Goal: Task Accomplishment & Management: Manage account settings

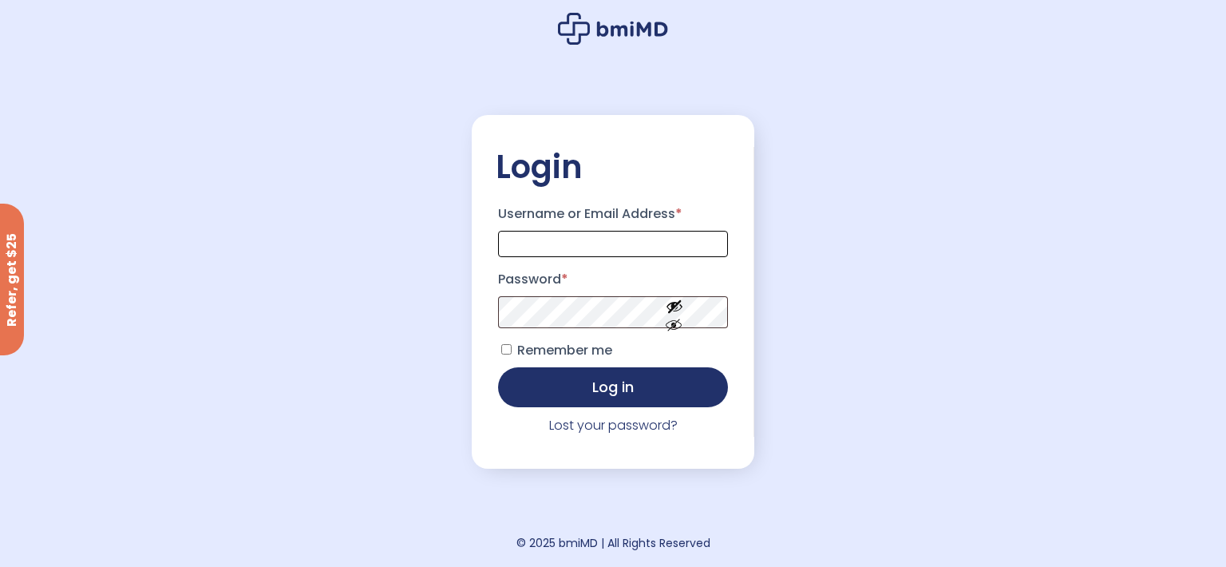
click at [607, 246] on input "Username or Email Address *" at bounding box center [613, 244] width 230 height 26
type input "**********"
click at [590, 330] on p "Password *" at bounding box center [613, 297] width 235 height 66
click at [560, 381] on button "Log in" at bounding box center [613, 386] width 230 height 40
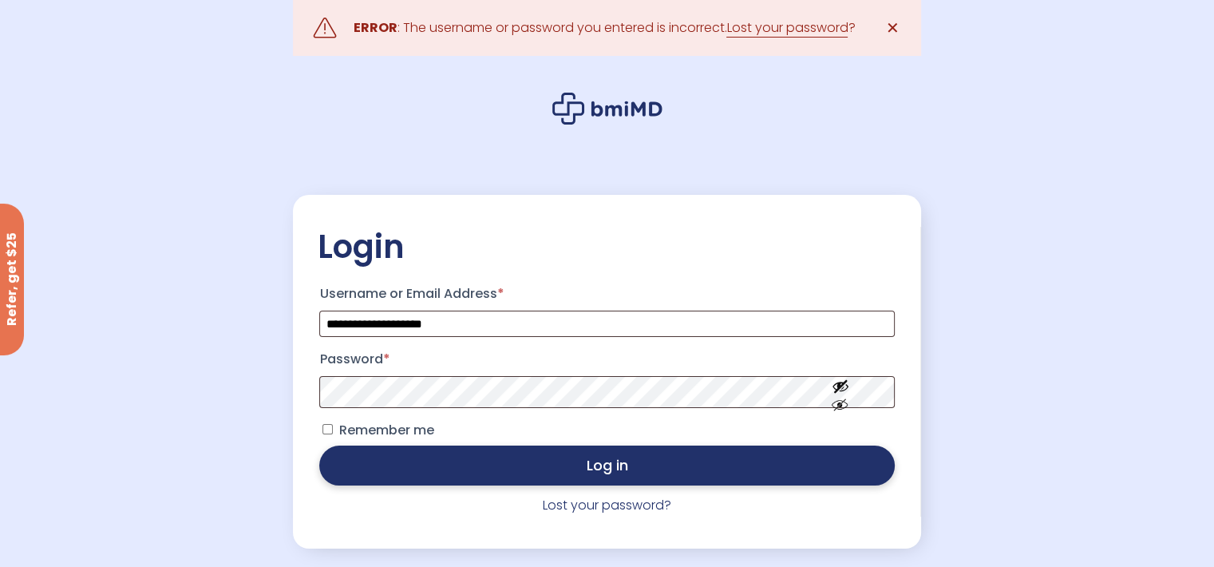
click at [606, 474] on button "Log in" at bounding box center [606, 465] width 575 height 40
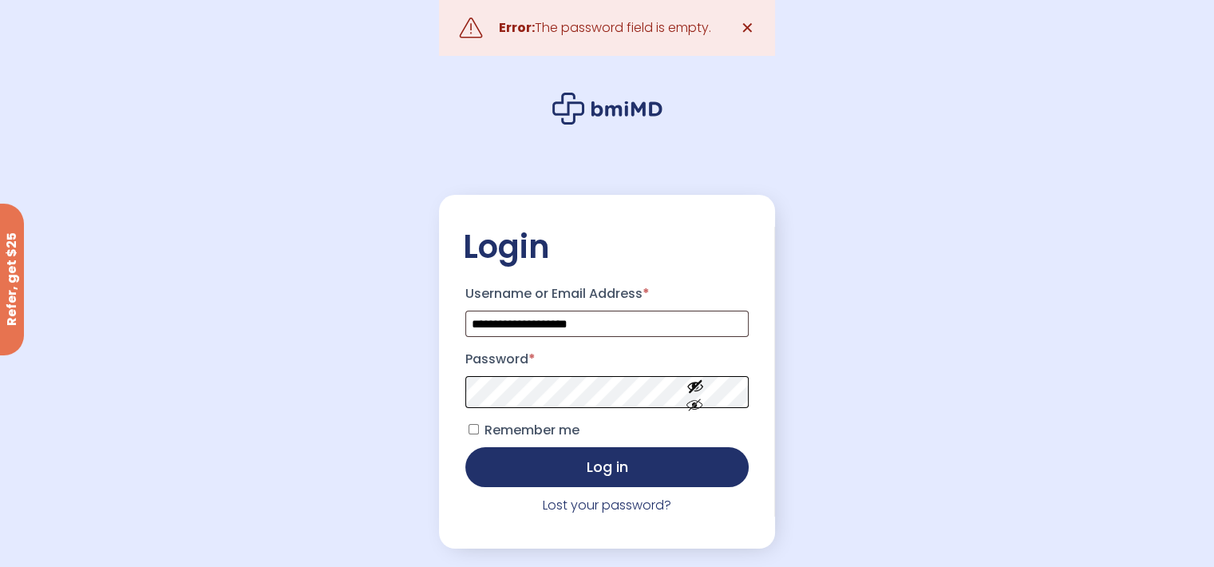
click at [465, 447] on button "Log in" at bounding box center [607, 467] width 284 height 40
